Goal: Task Accomplishment & Management: Use online tool/utility

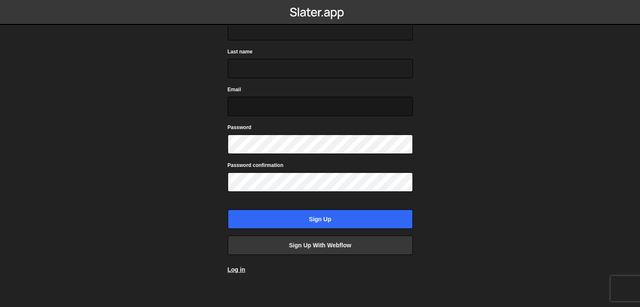
scroll to position [62, 0]
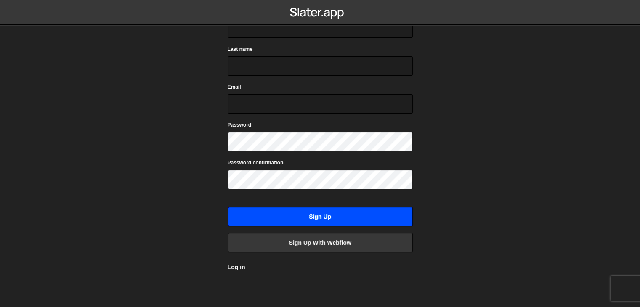
click at [322, 216] on input "Sign up" at bounding box center [320, 216] width 185 height 19
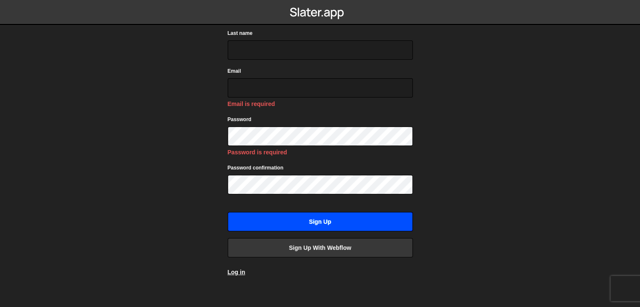
scroll to position [83, 0]
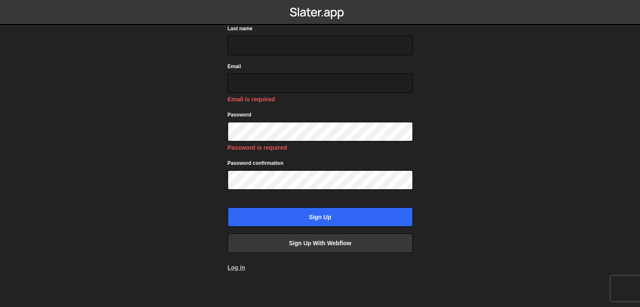
click at [237, 264] on link "Log in" at bounding box center [237, 267] width 18 height 7
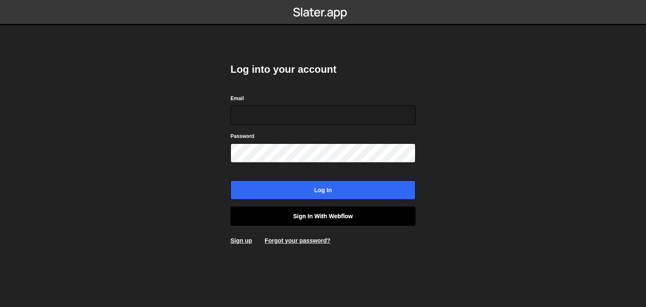
click at [314, 216] on link "Sign in with Webflow" at bounding box center [323, 216] width 185 height 19
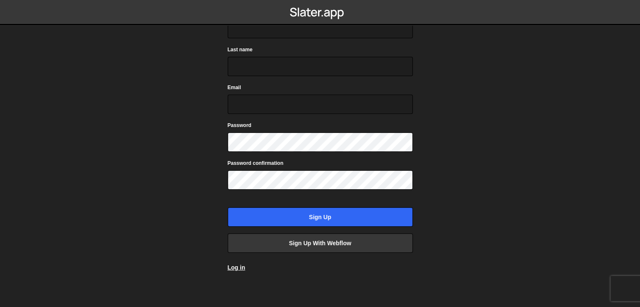
scroll to position [62, 0]
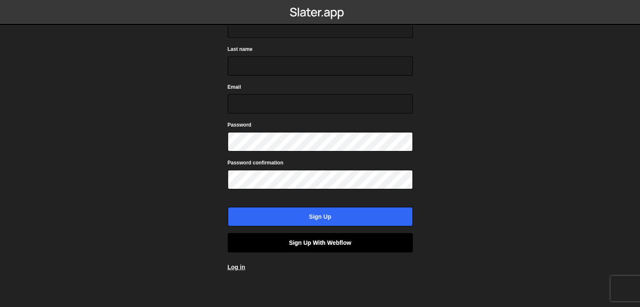
click at [320, 242] on link "Sign up with Webflow" at bounding box center [320, 242] width 185 height 19
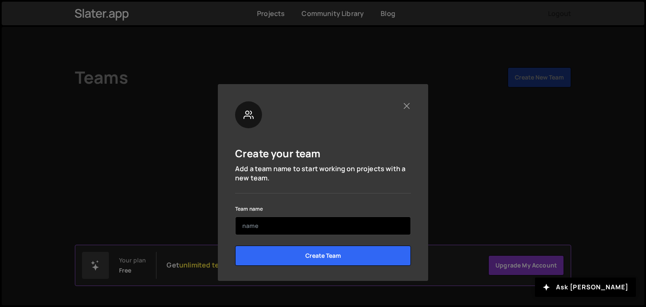
click at [326, 231] on input "text" at bounding box center [323, 226] width 176 height 19
type input "ramya"
click at [235, 246] on input "Create Team" at bounding box center [323, 256] width 176 height 20
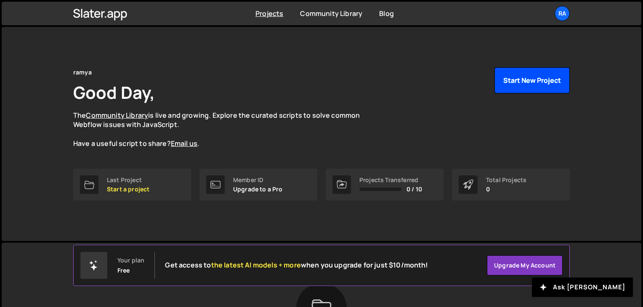
click at [548, 78] on button "Start New Project" at bounding box center [531, 80] width 75 height 26
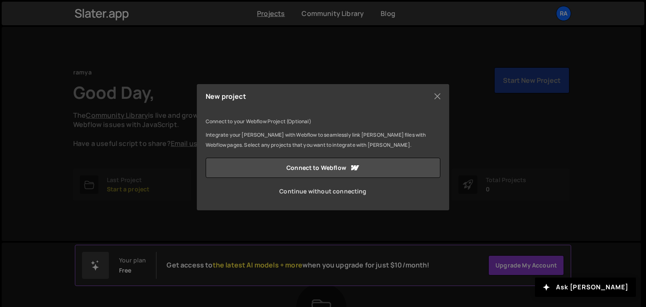
click at [343, 191] on link "Continue without connecting" at bounding box center [323, 191] width 235 height 20
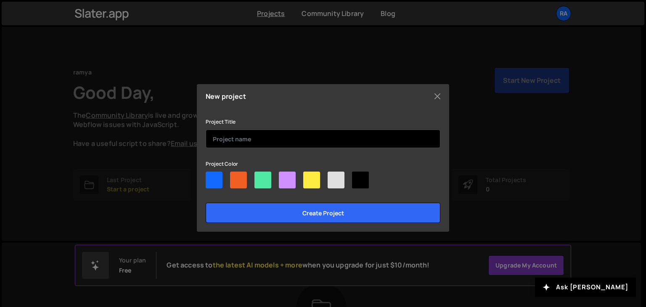
click at [269, 142] on input "text" at bounding box center [323, 139] width 235 height 19
type input "bank"
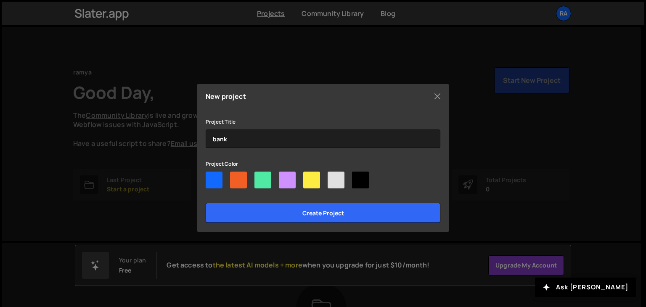
click at [217, 181] on div at bounding box center [214, 180] width 17 height 17
click at [211, 177] on input"] "radio" at bounding box center [208, 174] width 5 height 5
radio input"] "true"
click at [241, 183] on div at bounding box center [238, 180] width 17 height 17
click at [236, 177] on input"] "radio" at bounding box center [232, 174] width 5 height 5
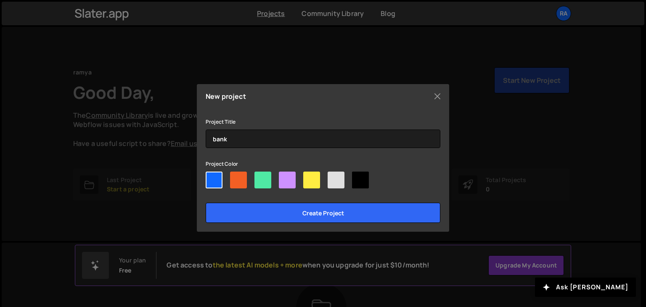
radio input"] "true"
click at [234, 183] on div at bounding box center [238, 180] width 17 height 17
click at [234, 177] on input"] "radio" at bounding box center [232, 174] width 5 height 5
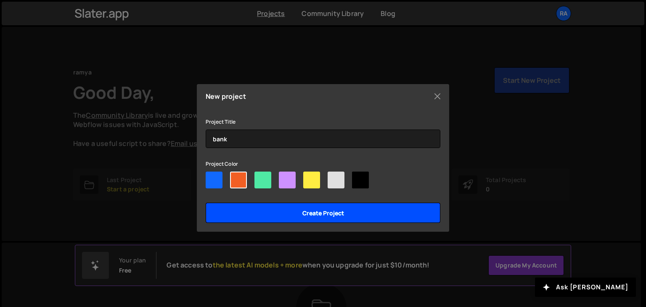
click at [306, 216] on input "Create project" at bounding box center [323, 213] width 235 height 20
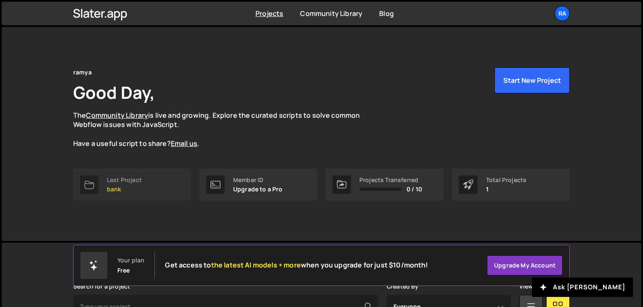
click at [145, 188] on link "Last Project bank" at bounding box center [132, 185] width 118 height 32
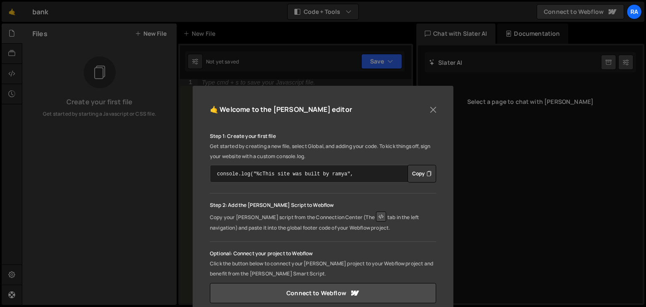
scroll to position [8, 0]
click at [430, 111] on button "Close" at bounding box center [433, 110] width 13 height 13
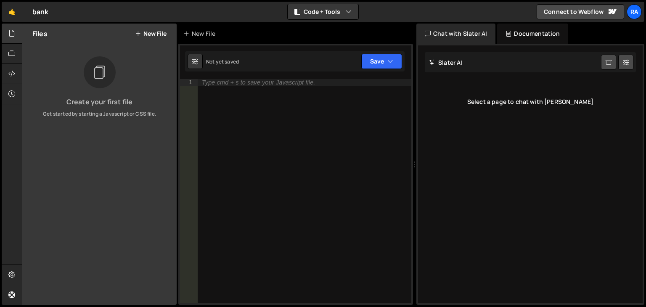
click at [79, 95] on div "Create your first file Get started by starting a Javascript or CSS file." at bounding box center [99, 86] width 154 height 61
click at [151, 34] on button "New File" at bounding box center [151, 33] width 32 height 7
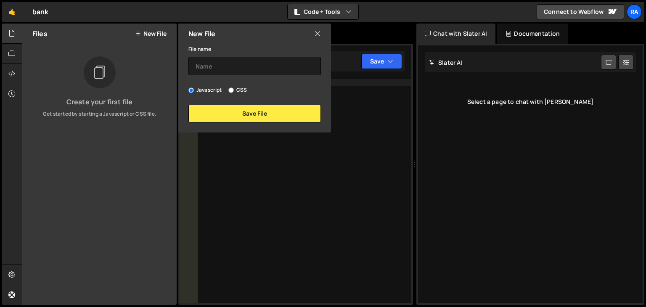
click at [320, 32] on icon at bounding box center [317, 33] width 7 height 9
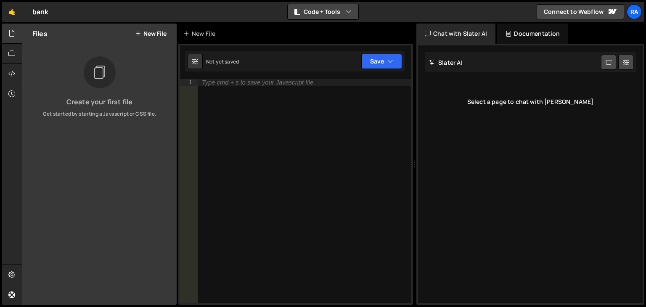
click at [331, 12] on button "Code + Tools" at bounding box center [323, 11] width 71 height 15
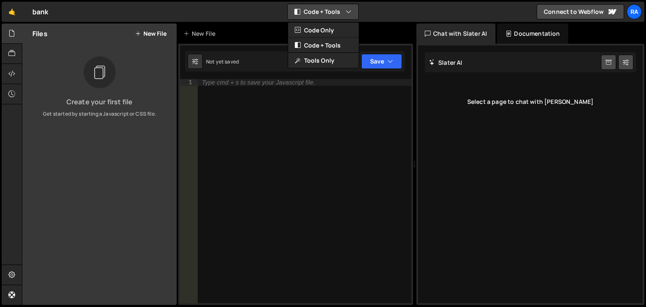
click at [331, 12] on button "Code + Tools" at bounding box center [323, 11] width 71 height 15
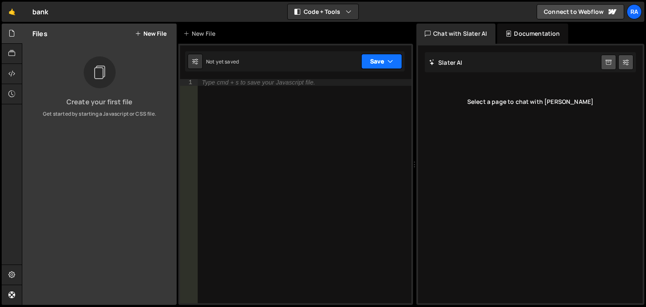
click at [377, 62] on button "Save" at bounding box center [381, 61] width 41 height 15
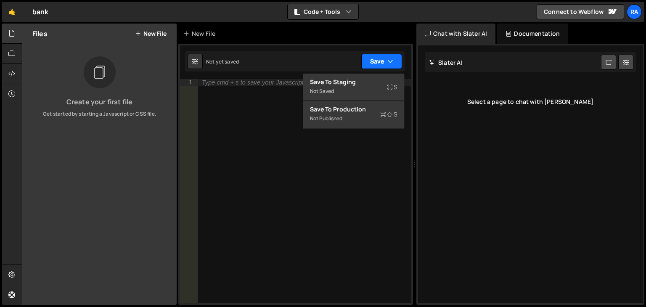
click at [378, 62] on button "Save" at bounding box center [381, 61] width 41 height 15
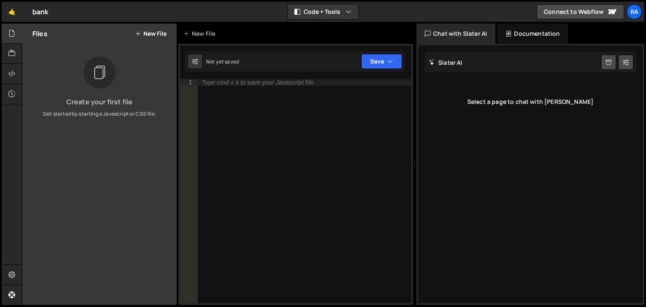
click at [313, 87] on div "Type cmd + s to save your Javascript file." at bounding box center [305, 198] width 214 height 238
click at [467, 32] on div "Chat with Slater AI" at bounding box center [455, 34] width 79 height 20
click at [531, 32] on div "Documentation" at bounding box center [532, 34] width 71 height 20
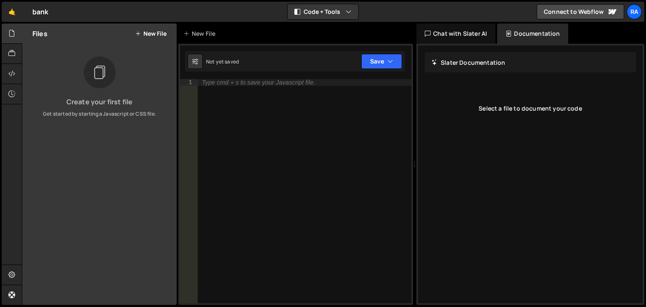
click at [462, 35] on div "Chat with Slater AI" at bounding box center [455, 34] width 79 height 20
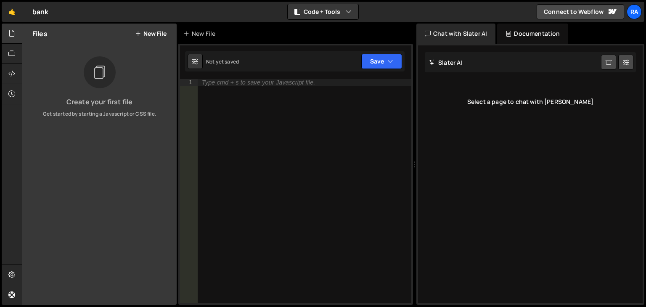
click at [464, 65] on div "[PERSON_NAME] Start new chat" at bounding box center [530, 62] width 211 height 20
click at [544, 106] on div "Select a page to chat with [PERSON_NAME]" at bounding box center [530, 102] width 211 height 34
click at [451, 59] on h2 "Slater AI" at bounding box center [446, 62] width 34 height 8
click at [609, 64] on icon at bounding box center [609, 62] width 6 height 8
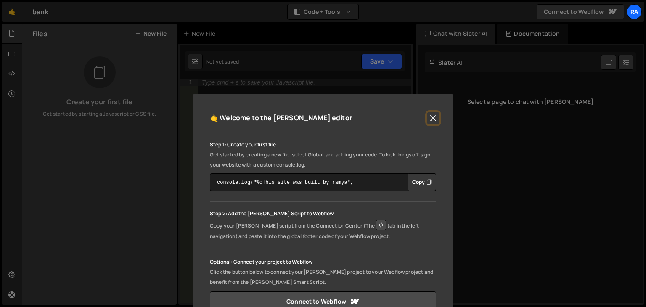
click at [433, 117] on button "Close" at bounding box center [433, 118] width 13 height 13
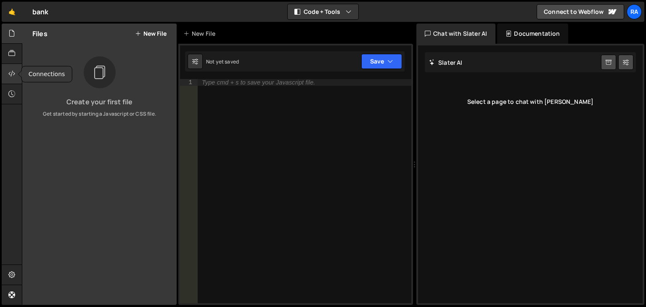
click at [15, 77] on icon at bounding box center [11, 73] width 7 height 9
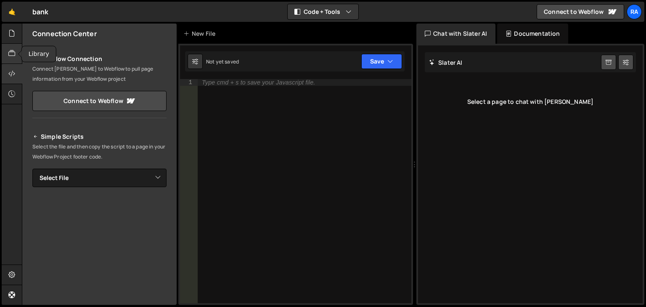
click at [9, 50] on icon at bounding box center [11, 53] width 7 height 9
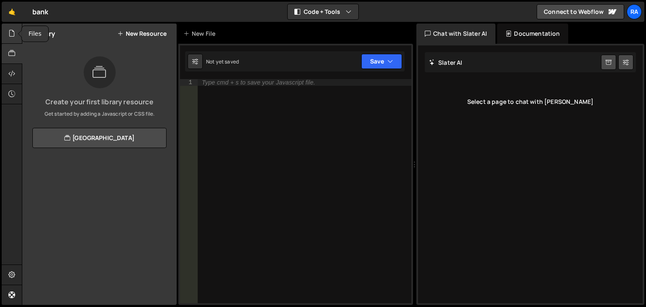
click at [11, 34] on icon at bounding box center [11, 33] width 7 height 9
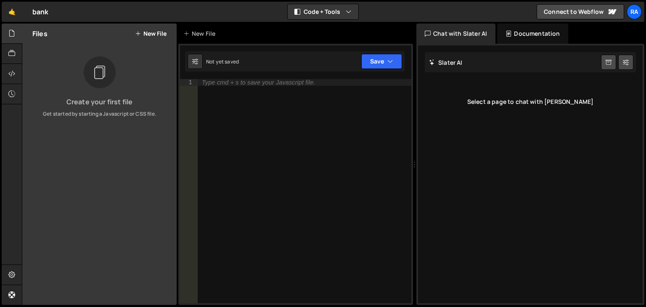
click at [467, 63] on div "[PERSON_NAME] Start new chat" at bounding box center [530, 62] width 211 height 20
click at [376, 61] on button "Save" at bounding box center [381, 61] width 41 height 15
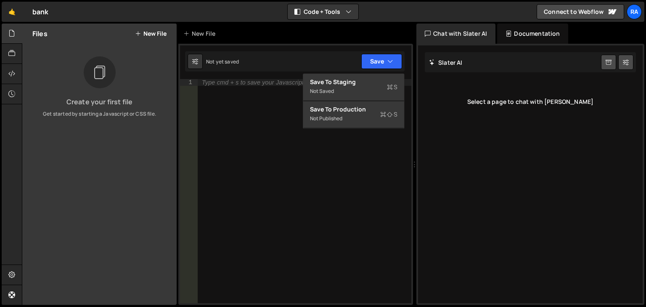
click at [120, 73] on div "Create your first file Get started by starting a Javascript or CSS file." at bounding box center [99, 86] width 154 height 61
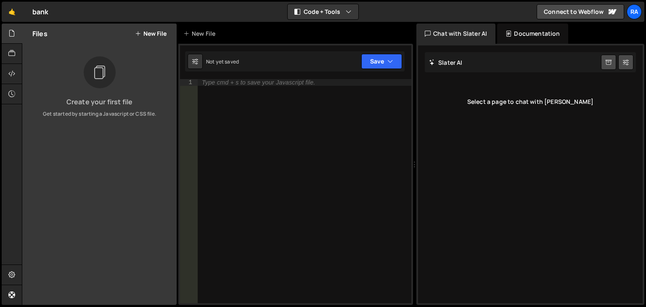
click at [149, 37] on button "New File" at bounding box center [151, 33] width 32 height 7
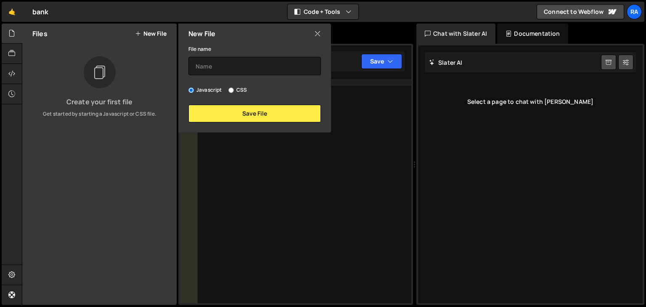
click at [151, 34] on button "New File" at bounding box center [151, 33] width 32 height 7
click at [238, 68] on input "text" at bounding box center [254, 66] width 133 height 19
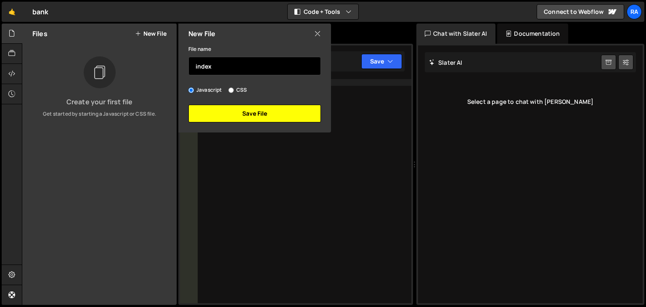
type input "index"
click at [249, 111] on button "Save File" at bounding box center [254, 114] width 133 height 18
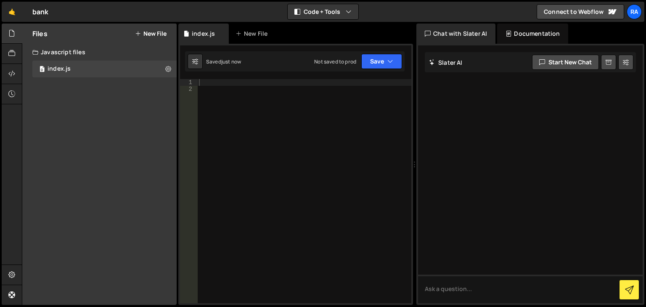
click at [459, 71] on div "[PERSON_NAME] Start new chat" at bounding box center [530, 62] width 211 height 20
click at [464, 64] on div "[PERSON_NAME] Start new chat" at bounding box center [530, 62] width 211 height 20
click at [574, 65] on button "Start new chat" at bounding box center [565, 62] width 67 height 15
click at [153, 33] on button "New File" at bounding box center [151, 33] width 32 height 7
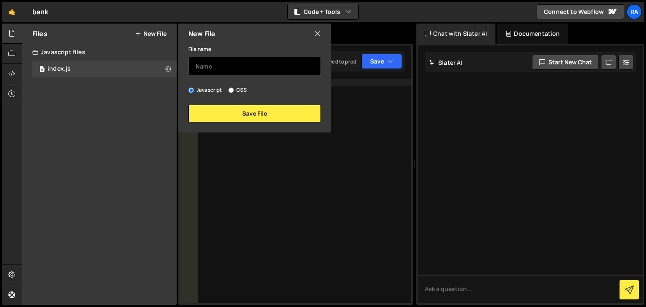
click at [237, 65] on input "text" at bounding box center [254, 66] width 133 height 19
click at [238, 89] on label "CSS" at bounding box center [237, 90] width 19 height 8
click at [234, 89] on input "CSS" at bounding box center [230, 90] width 5 height 5
radio input "true"
click at [317, 34] on icon at bounding box center [317, 33] width 7 height 9
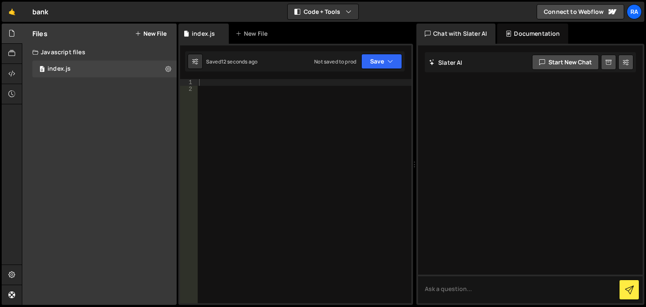
click at [108, 125] on div "Files New File Create your first file Get started by starting a Javascript or C…" at bounding box center [99, 164] width 154 height 281
drag, startPoint x: 104, startPoint y: 117, endPoint x: 107, endPoint y: 85, distance: 31.3
click at [107, 85] on div "Files New File Create your first file Get started by starting a Javascript or C…" at bounding box center [99, 164] width 154 height 281
click at [167, 66] on icon at bounding box center [168, 69] width 6 height 8
type input "index"
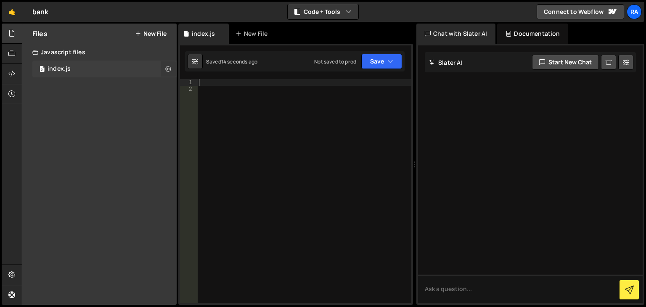
radio input "true"
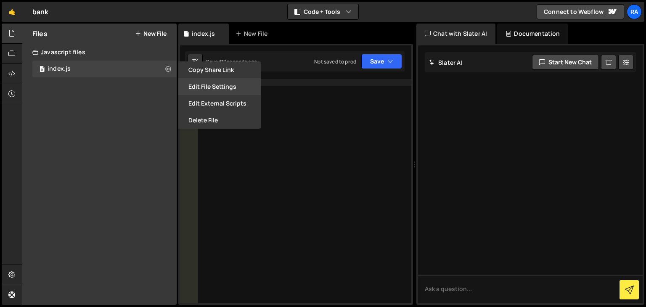
click at [205, 91] on button "Edit File Settings" at bounding box center [219, 86] width 82 height 17
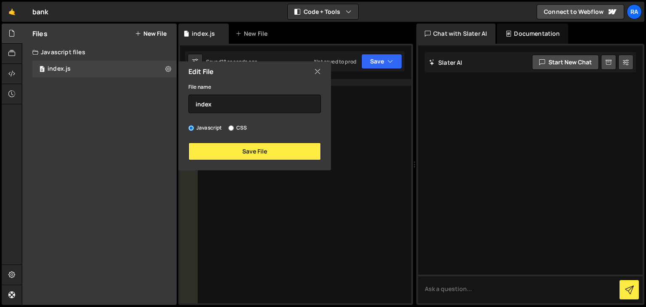
click at [213, 131] on label "Javascript" at bounding box center [205, 128] width 34 height 8
click at [194, 131] on input "Javascript" at bounding box center [190, 127] width 5 height 5
click at [321, 72] on div "Edit File" at bounding box center [254, 71] width 153 height 20
